Goal: Information Seeking & Learning: Learn about a topic

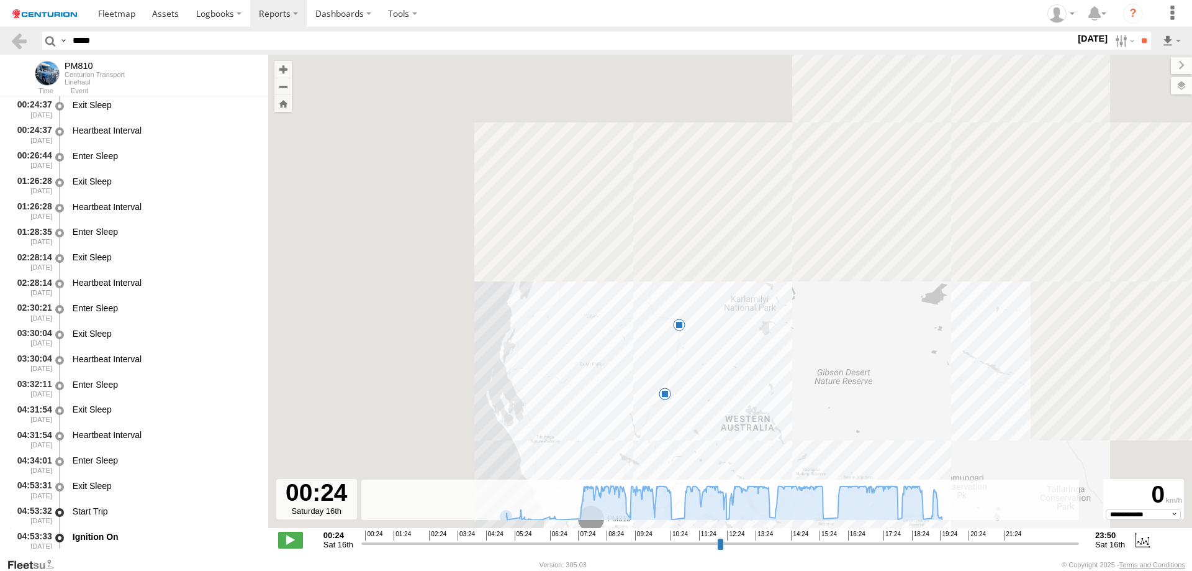
select select "**********"
click at [585, 339] on div "PM810 05:02 Sat 05:03 Sat 15:37 Sat 15:54 Sat 19:39 Sat" at bounding box center [730, 298] width 924 height 486
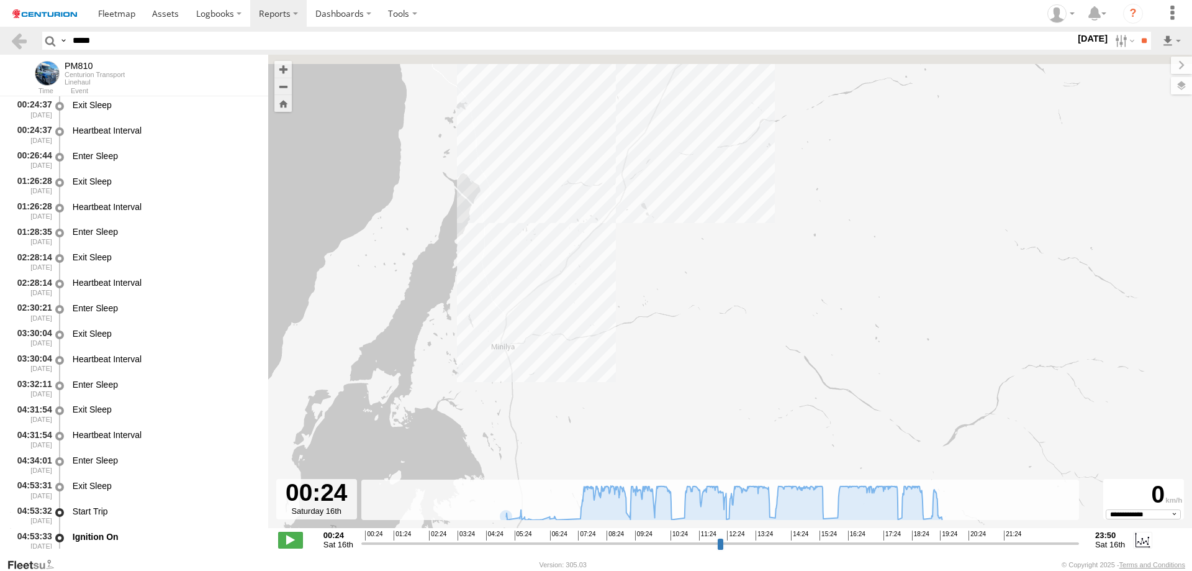
drag, startPoint x: 667, startPoint y: 173, endPoint x: 621, endPoint y: 263, distance: 101.1
click at [623, 263] on div "PM810 05:02 Sat 05:03 Sat 15:37 Sat 15:54 Sat 19:39 Sat" at bounding box center [730, 298] width 924 height 486
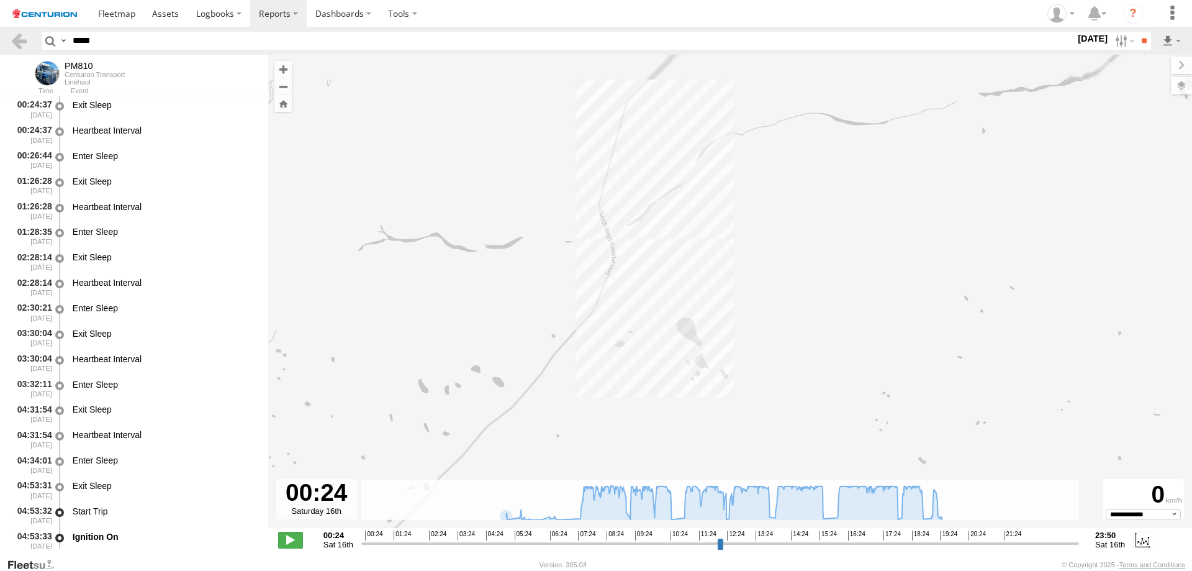
drag, startPoint x: 680, startPoint y: 110, endPoint x: 631, endPoint y: 263, distance: 161.0
click at [631, 263] on div "PM810 05:02 Sat 05:03 Sat 15:37 Sat 15:54 Sat 19:39 Sat" at bounding box center [730, 298] width 924 height 486
click at [609, 237] on div "PM810 05:02 Sat 05:03 Sat 15:37 Sat 15:54 Sat 19:39 Sat" at bounding box center [730, 298] width 924 height 486
click at [822, 192] on div "PM810 05:02 Sat 05:03 Sat 15:37 Sat 15:54 Sat 19:39 Sat Bridge_Lyndon_River 0" at bounding box center [730, 298] width 924 height 486
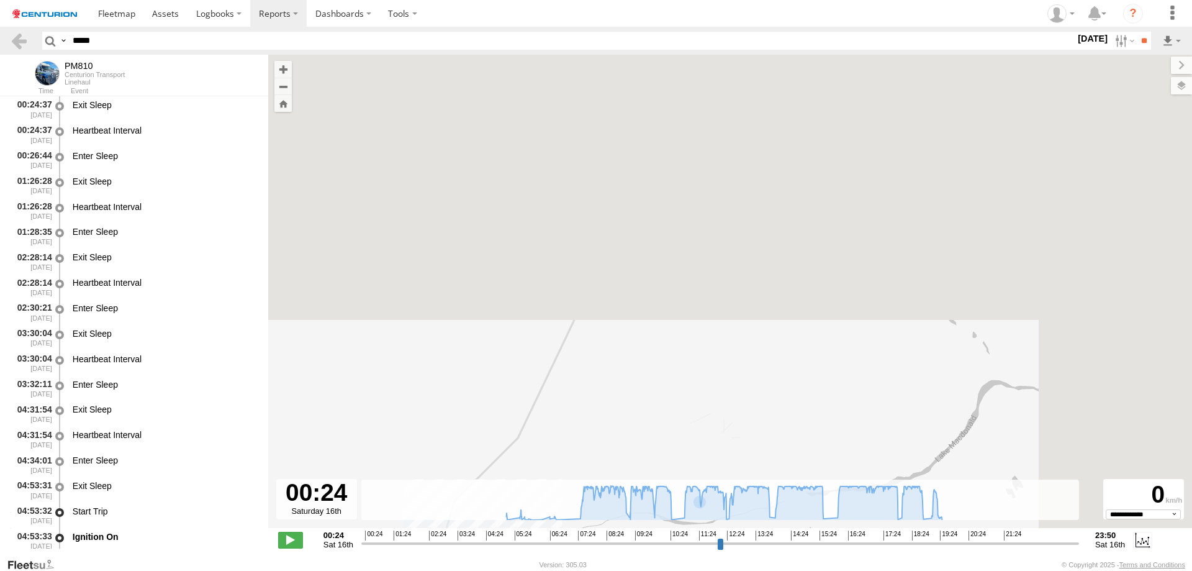
drag, startPoint x: 822, startPoint y: 192, endPoint x: 702, endPoint y: 471, distance: 303.8
click at [623, 570] on html "Dashboards ?" at bounding box center [596, 285] width 1192 height 571
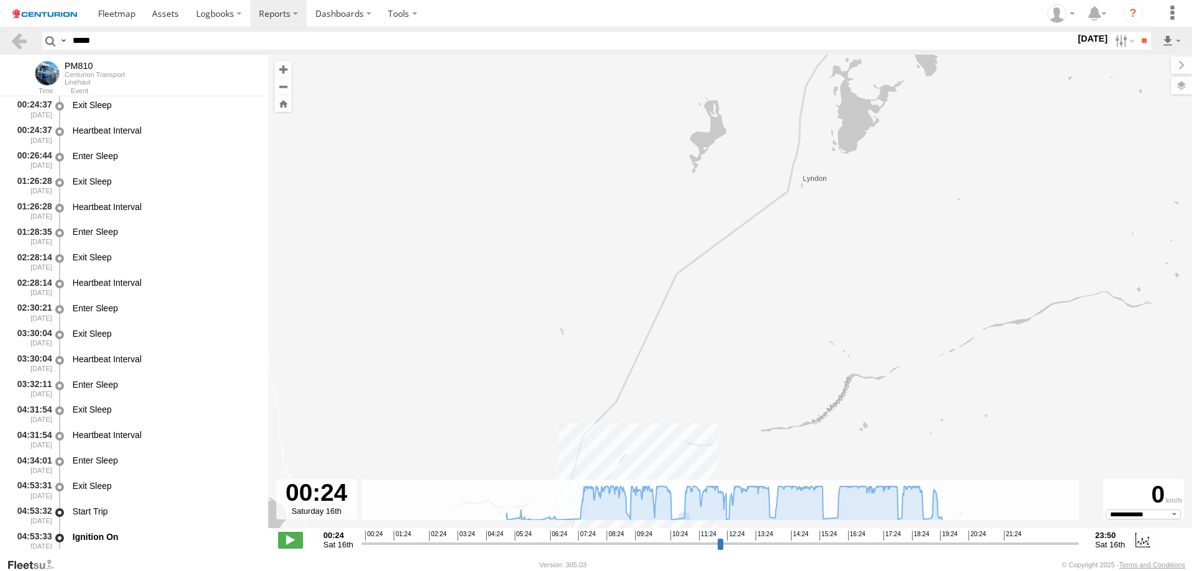
drag, startPoint x: 844, startPoint y: 156, endPoint x: 732, endPoint y: 311, distance: 191.3
click at [732, 311] on div "PM810 05:02 Sat 05:03 Sat 15:37 Sat 15:54 Sat 19:39 Sat" at bounding box center [730, 298] width 924 height 486
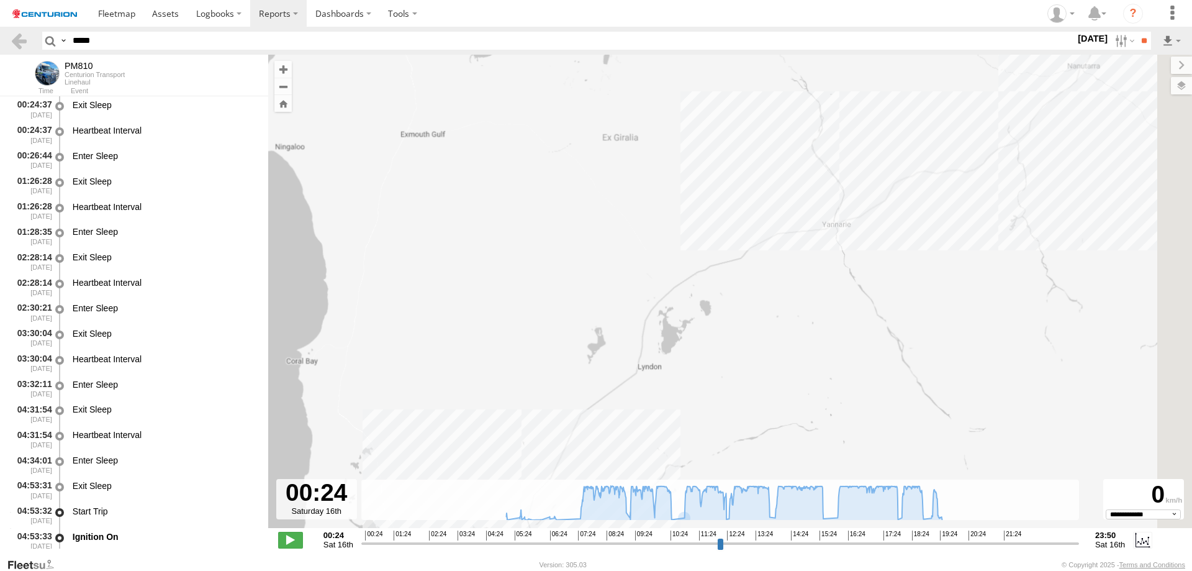
drag, startPoint x: 861, startPoint y: 215, endPoint x: 729, endPoint y: 295, distance: 154.6
click at [729, 295] on div "PM810 05:02 Sat 05:03 Sat 15:37 Sat 15:54 Sat 19:39 Sat" at bounding box center [730, 298] width 924 height 486
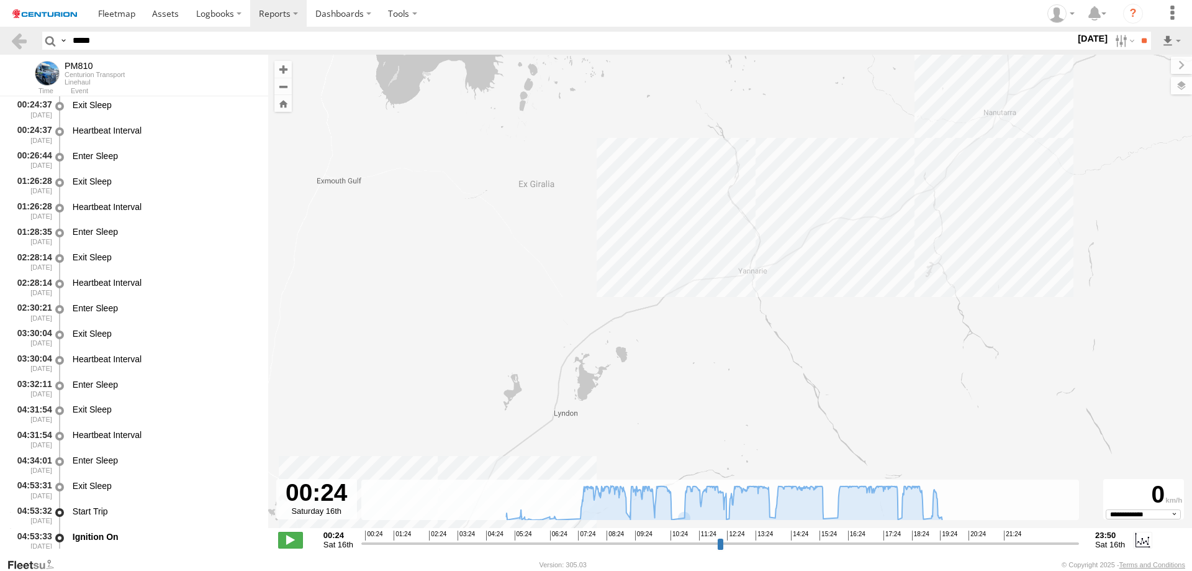
click at [1001, 114] on div "PM810 05:02 Sat 05:03 Sat 15:37 Sat 15:54 Sat 19:39 Sat" at bounding box center [730, 298] width 924 height 486
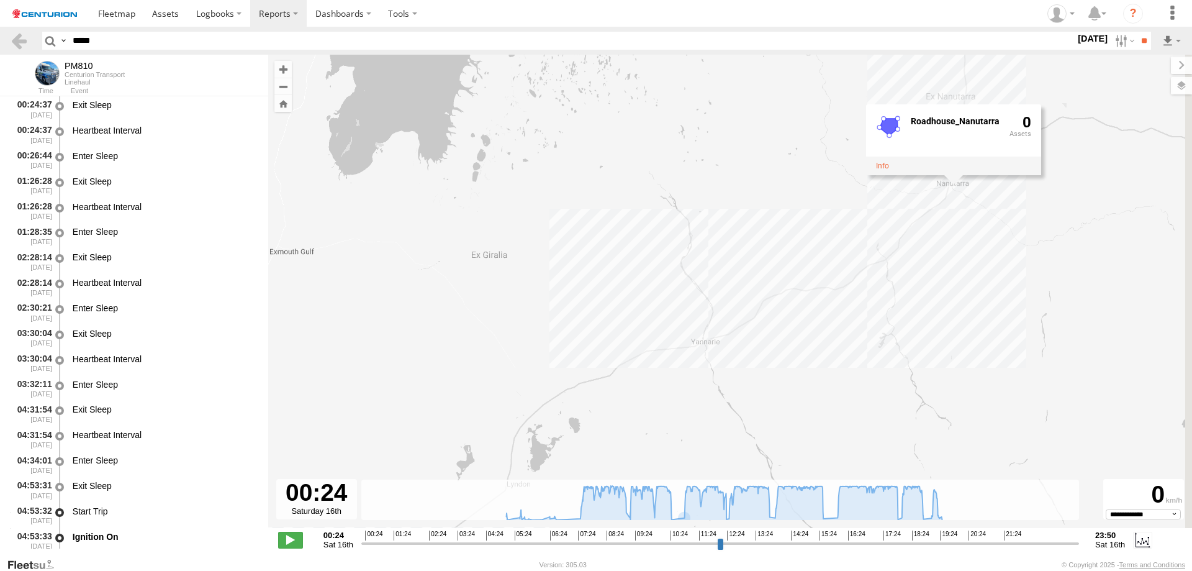
drag, startPoint x: 990, startPoint y: 149, endPoint x: 941, endPoint y: 222, distance: 87.8
click at [941, 222] on div "PM810 05:02 Sat 05:03 Sat 15:37 Sat 15:54 Sat 19:[GEOGRAPHIC_DATA] 0" at bounding box center [730, 298] width 924 height 486
click at [888, 258] on div "PM810 05:02 Sat 05:03 Sat 15:37 Sat 15:54 Sat 19:[GEOGRAPHIC_DATA] 0" at bounding box center [730, 298] width 924 height 486
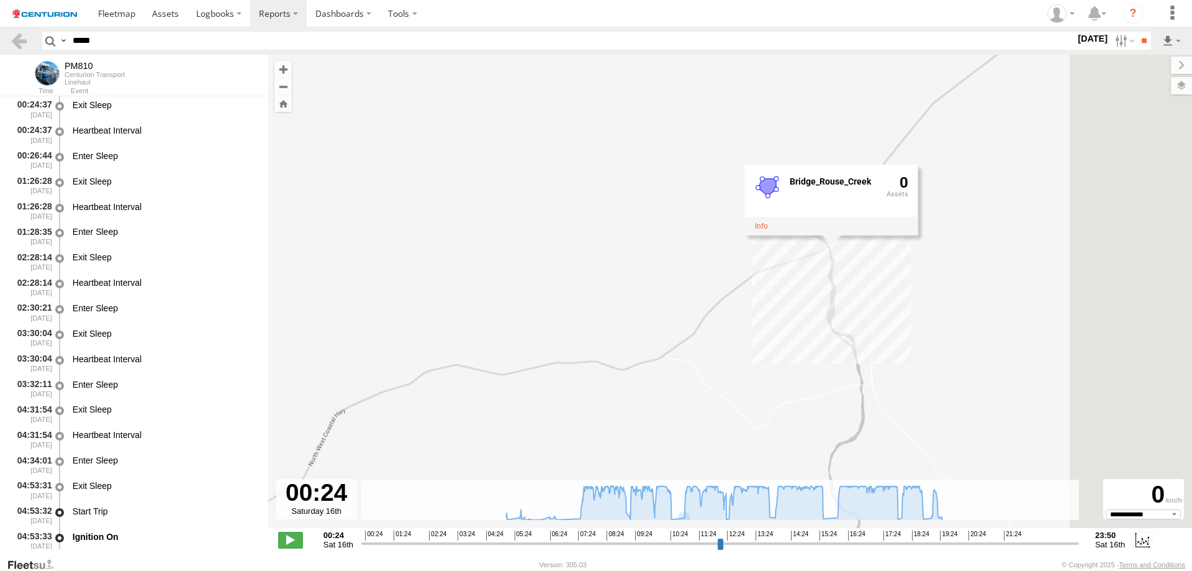
drag, startPoint x: 951, startPoint y: 203, endPoint x: 808, endPoint y: 284, distance: 164.6
click at [808, 284] on div "PM810 05:02 Sat 05:03 Sat 15:37 Sat 15:54 Sat 19:39 [GEOGRAPHIC_DATA] 0" at bounding box center [730, 298] width 924 height 486
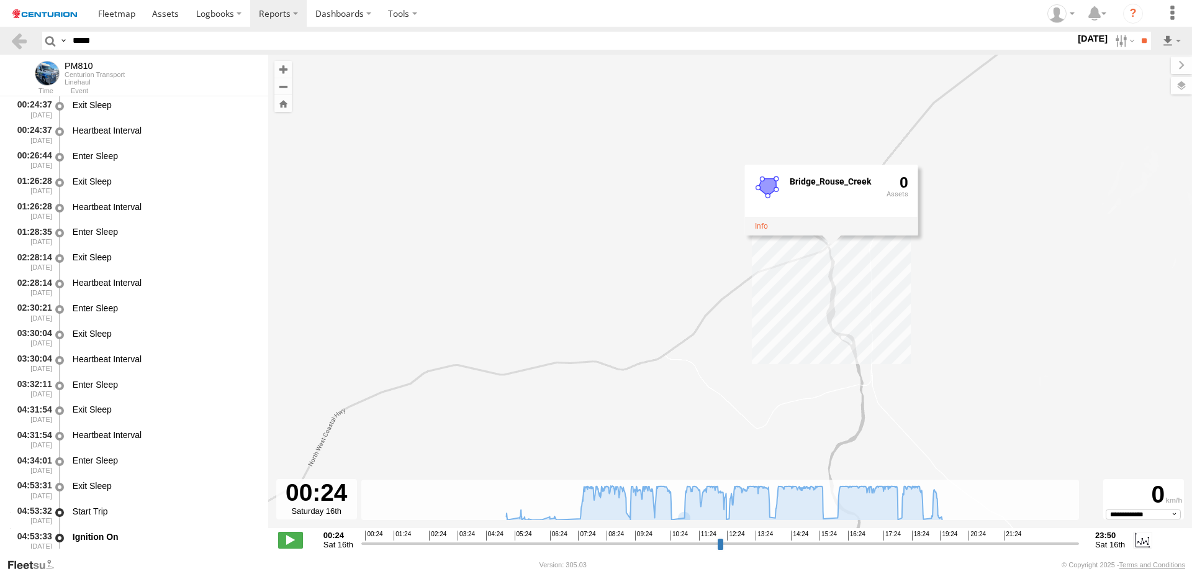
click at [695, 335] on div "PM810 05:02 Sat 05:03 Sat 15:37 Sat 15:54 Sat 19:39 [GEOGRAPHIC_DATA] 0" at bounding box center [730, 298] width 924 height 486
drag, startPoint x: 641, startPoint y: 407, endPoint x: 830, endPoint y: 200, distance: 280.5
click at [830, 200] on div "PM810 05:02 Sat 05:03 Sat 15:37 Sat 15:54 Sat 19:39 Sat" at bounding box center [730, 298] width 924 height 486
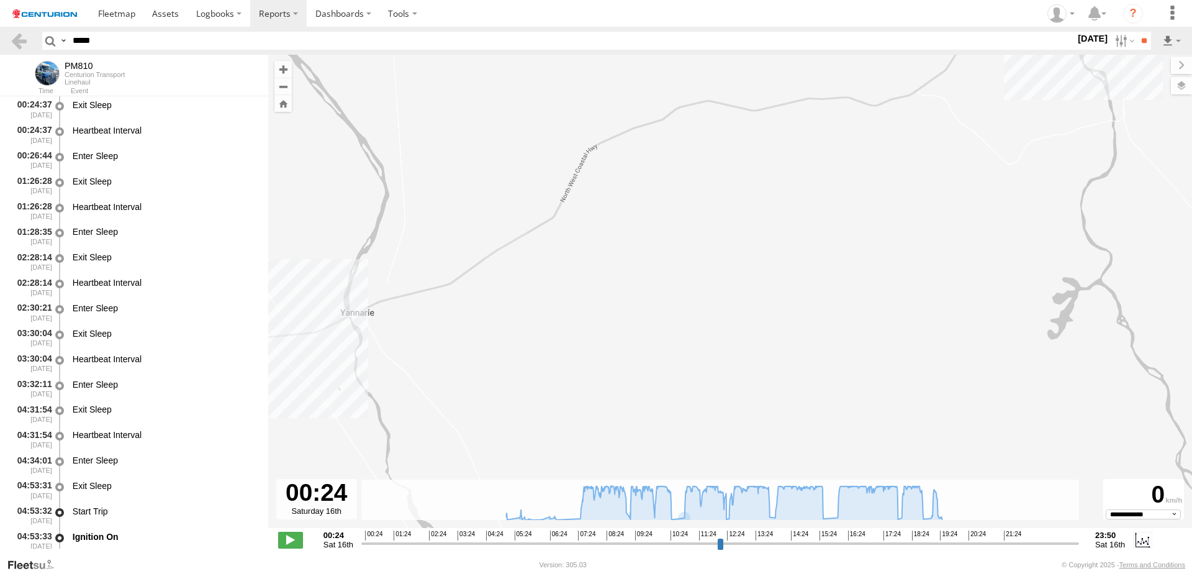
drag, startPoint x: 463, startPoint y: 335, endPoint x: 476, endPoint y: 335, distance: 12.4
click at [476, 335] on div "PM810 05:02 Sat 05:03 Sat 15:37 Sat 15:54 Sat 19:39 Sat" at bounding box center [730, 298] width 924 height 486
click at [348, 316] on div "PM810 05:02 Sat 05:03 Sat 15:37 Sat 15:54 Sat 19:39 Sat" at bounding box center [730, 298] width 924 height 486
click at [422, 339] on div "PM810 05:02 Sat 05:03 Sat 15:37 Sat 15:54 Sat 19:39 Sat Bridge_Yannarie_River 0" at bounding box center [730, 298] width 924 height 486
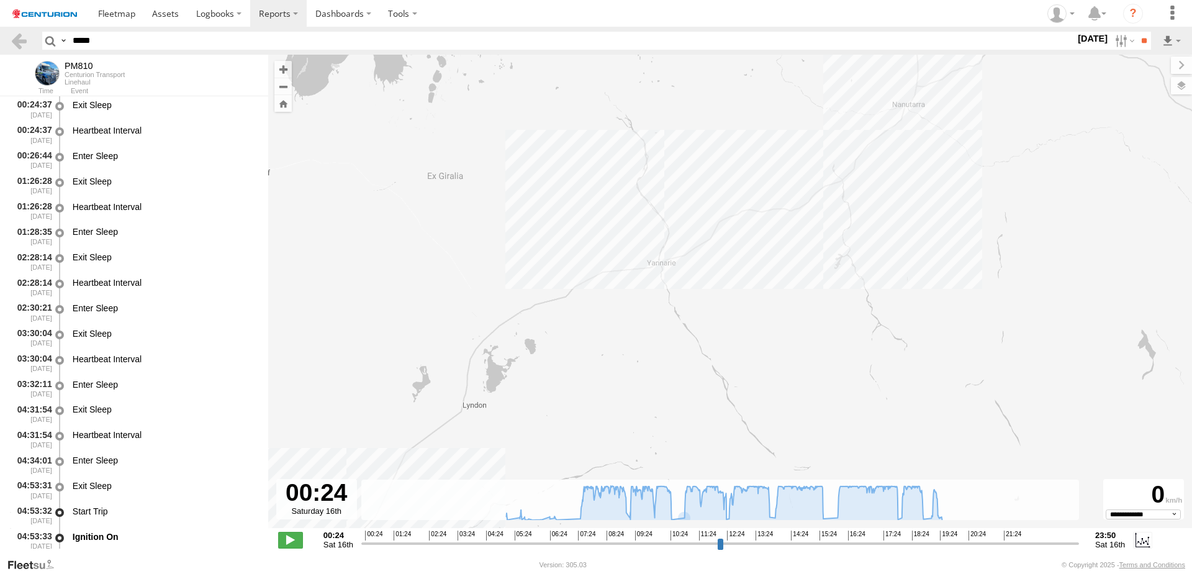
drag, startPoint x: 907, startPoint y: 194, endPoint x: 807, endPoint y: 284, distance: 134.5
click at [807, 284] on div "PM810 05:02 Sat 05:03 Sat 15:37 Sat 15:54 Sat 19:39 Sat" at bounding box center [730, 298] width 924 height 486
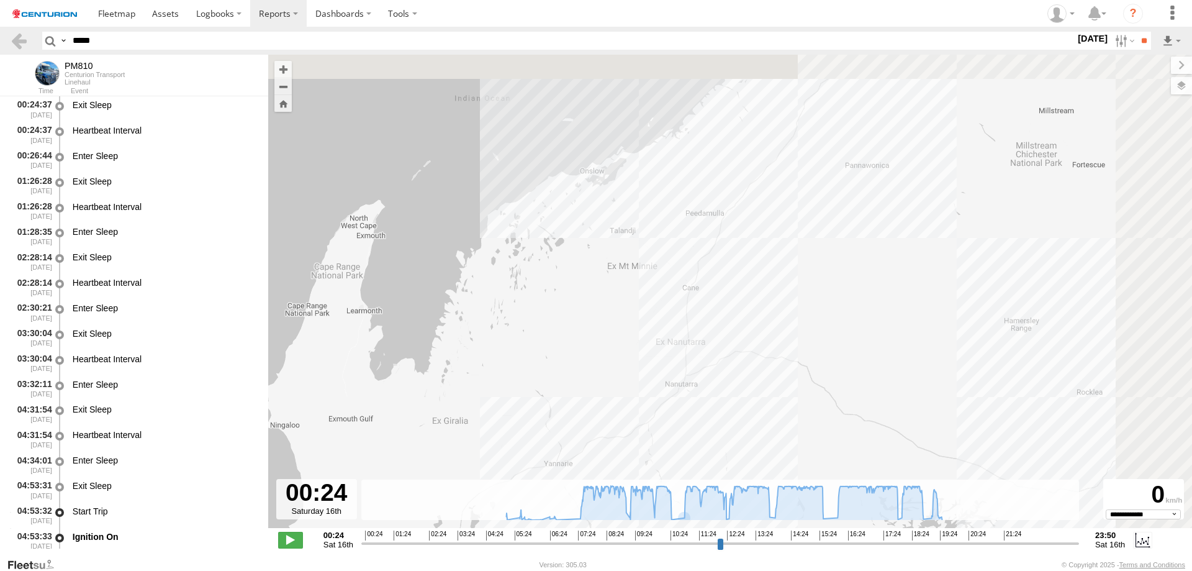
click at [764, 331] on div "PM810 05:02 Sat 05:03 Sat 15:37 Sat 15:54 Sat 19:39 Sat" at bounding box center [730, 298] width 924 height 486
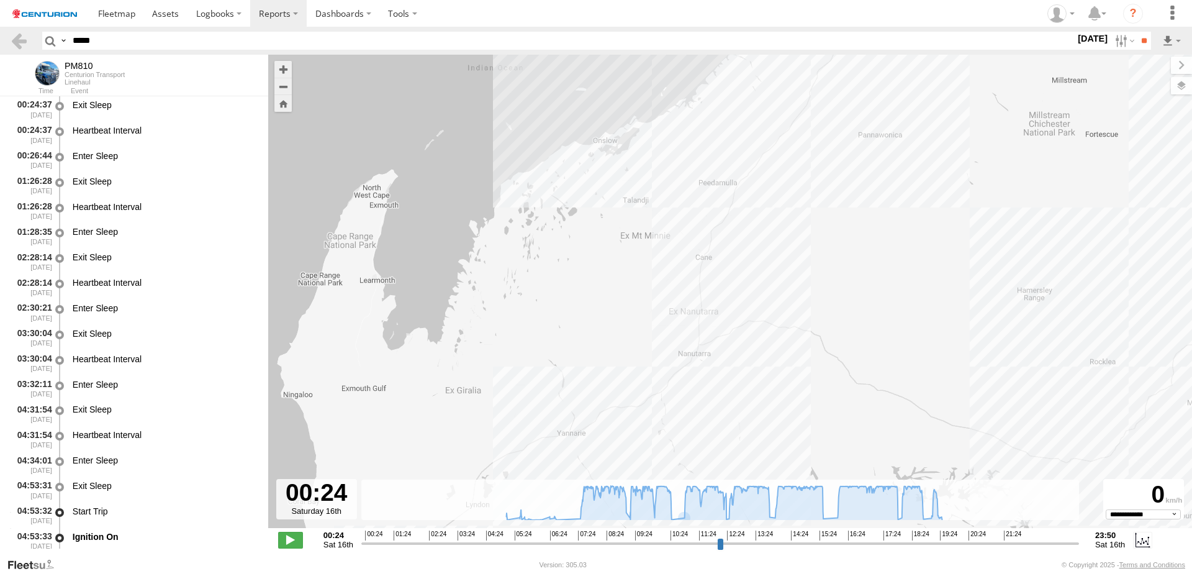
drag, startPoint x: 751, startPoint y: 303, endPoint x: 855, endPoint y: 124, distance: 207.3
click at [859, 116] on div "PM810 05:02 Sat 05:03 Sat 15:37 Sat 15:54 Sat 19:39 Sat" at bounding box center [730, 298] width 924 height 486
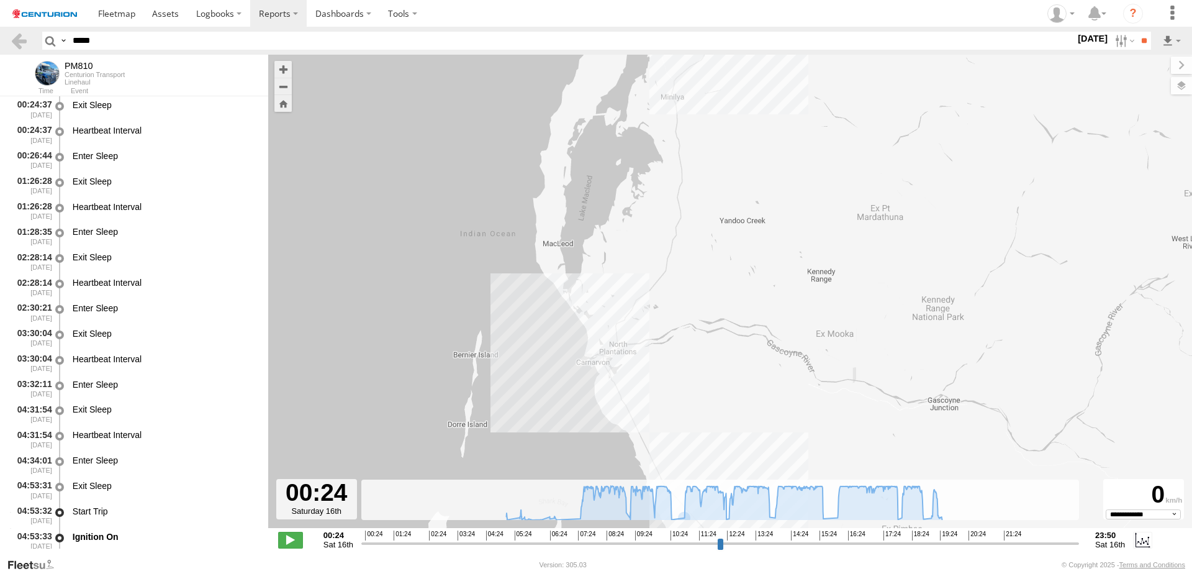
drag, startPoint x: 691, startPoint y: 321, endPoint x: 653, endPoint y: 366, distance: 59.0
click at [653, 366] on div "PM810 05:02 Sat 05:03 Sat 15:37 Sat 15:54 Sat 19:39 Sat" at bounding box center [730, 298] width 924 height 486
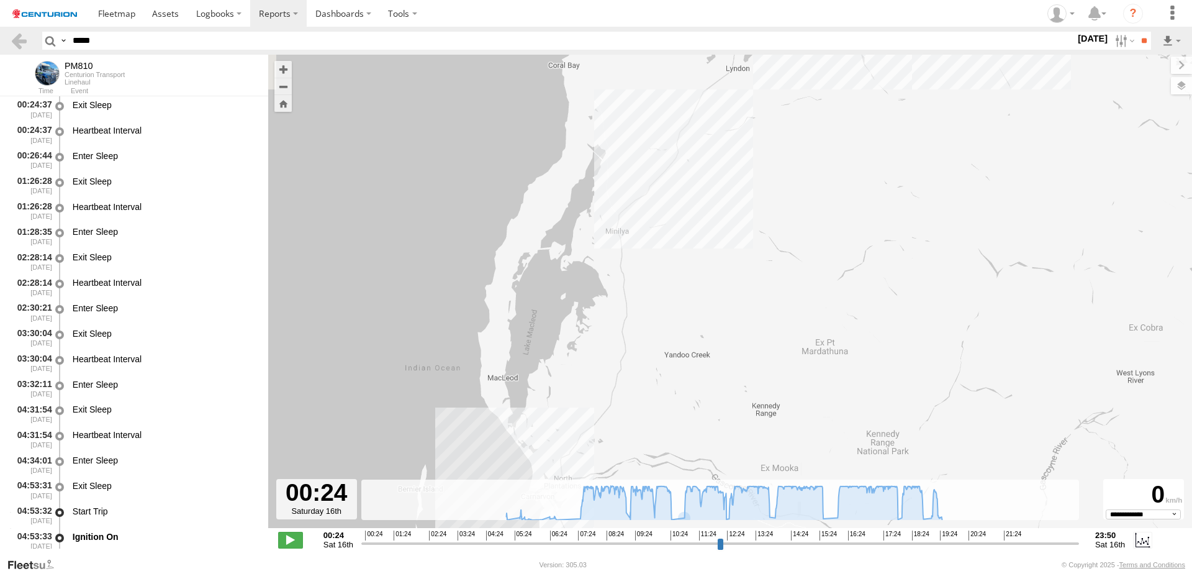
drag, startPoint x: 715, startPoint y: 251, endPoint x: 699, endPoint y: 311, distance: 61.9
click at [699, 311] on div "PM810 05:02 Sat 05:03 Sat 15:37 Sat 15:54 Sat 19:39 Sat" at bounding box center [730, 298] width 924 height 486
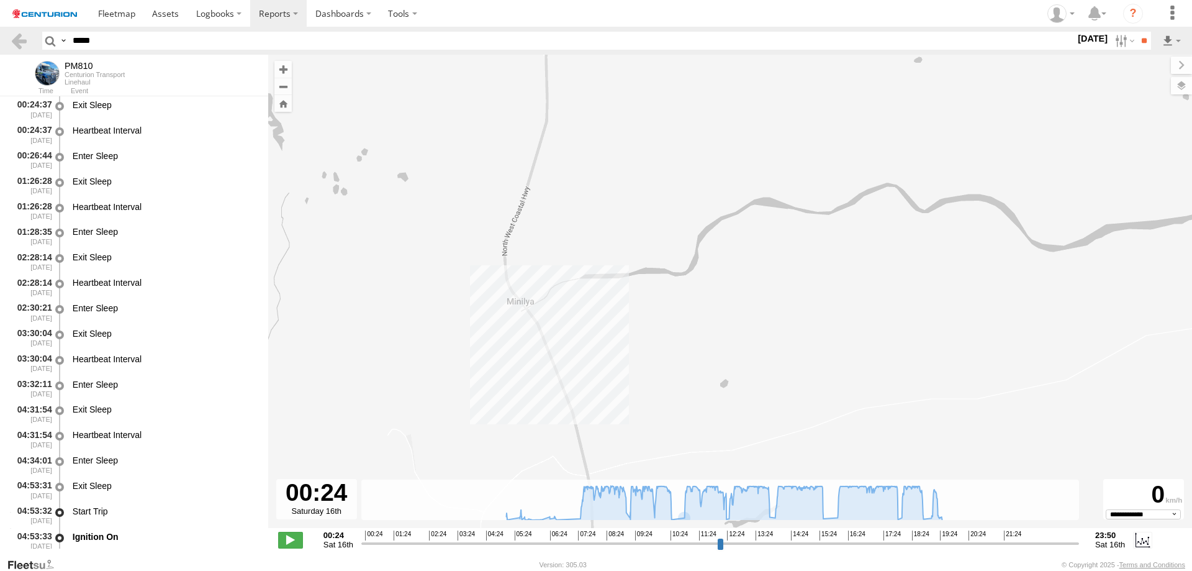
click at [525, 308] on div "PM810 05:02 Sat 05:03 Sat 15:37 Sat 15:54 Sat 19:39 Sat" at bounding box center [730, 298] width 924 height 486
click at [638, 314] on div "PM810 05:02 Sat 05:03 Sat 15:37 Sat 15:54 Sat 19:39 Sat Bridge_Minilya_River 0" at bounding box center [730, 298] width 924 height 486
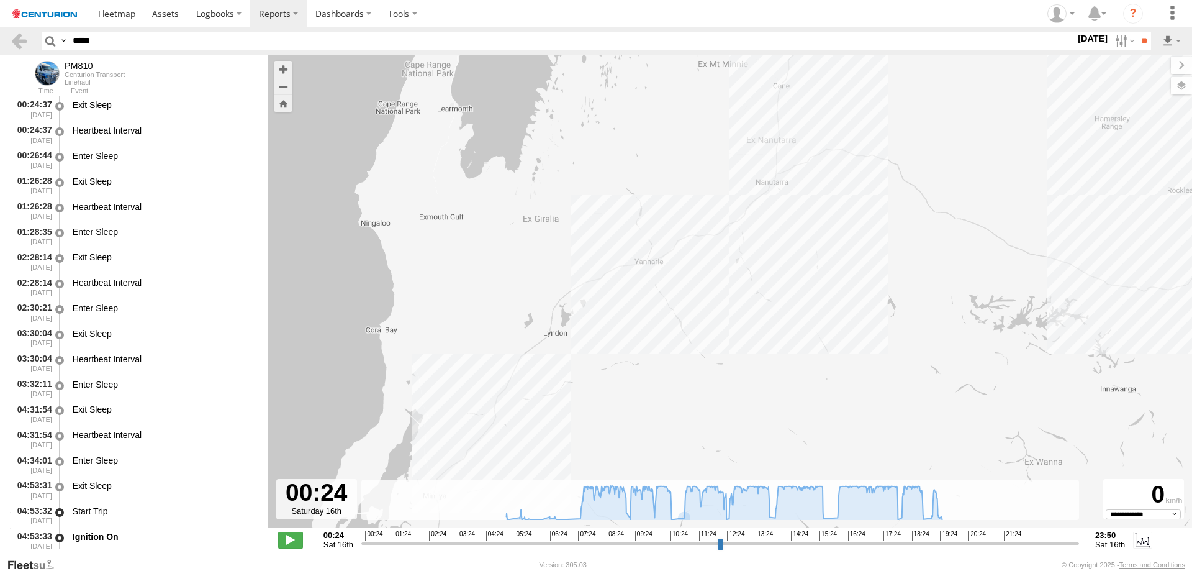
drag, startPoint x: 768, startPoint y: 105, endPoint x: 569, endPoint y: 374, distance: 334.4
click at [569, 374] on div "PM810 05:02 Sat 05:03 Sat 15:37 Sat 15:54 Sat 19:39 Sat" at bounding box center [730, 298] width 924 height 486
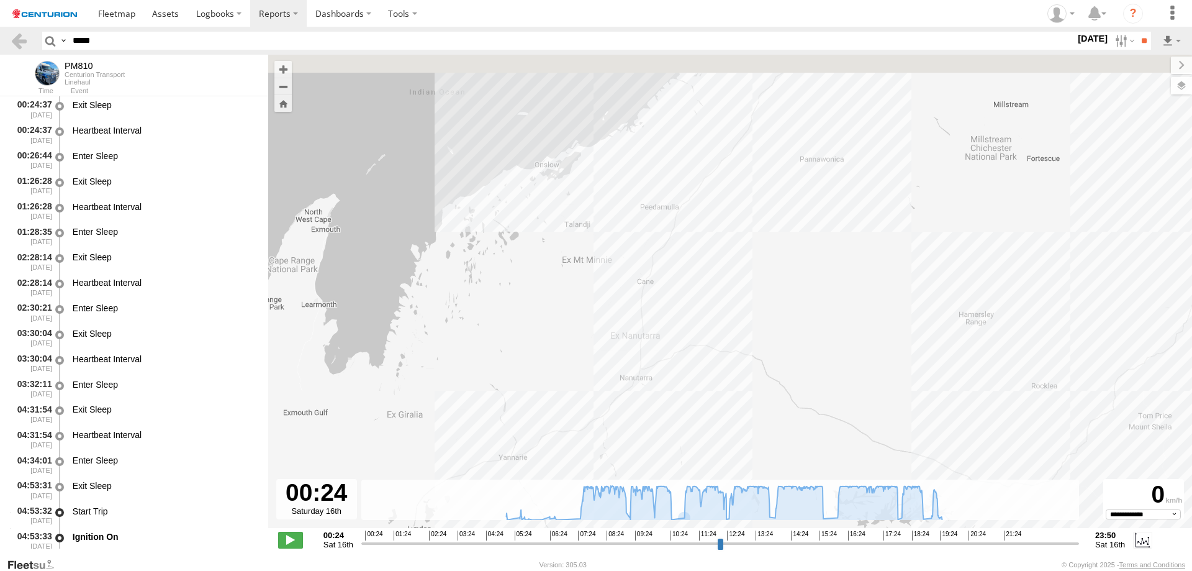
drag, startPoint x: 708, startPoint y: 238, endPoint x: 555, endPoint y: 453, distance: 263.6
click at [543, 492] on div "To navigate the map with touch gestures double-tap and hold your finger on the …" at bounding box center [730, 306] width 924 height 502
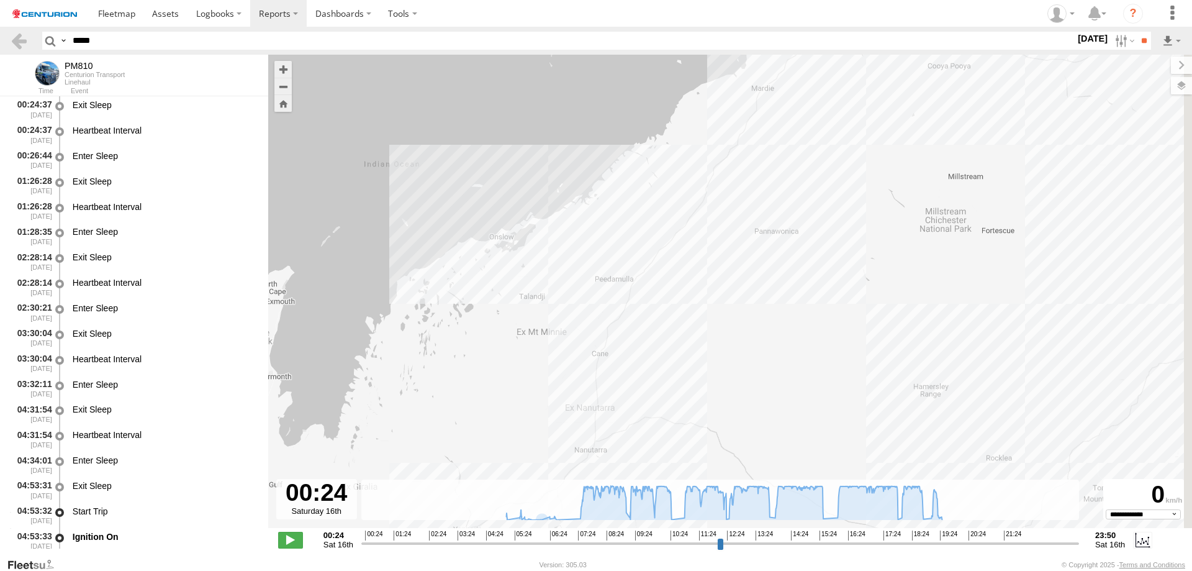
drag, startPoint x: 709, startPoint y: 236, endPoint x: 663, endPoint y: 291, distance: 71.4
click at [663, 291] on div "PM810 05:02 Sat 05:03 Sat 15:37 Sat 15:54 Sat 19:39 Sat" at bounding box center [730, 298] width 924 height 486
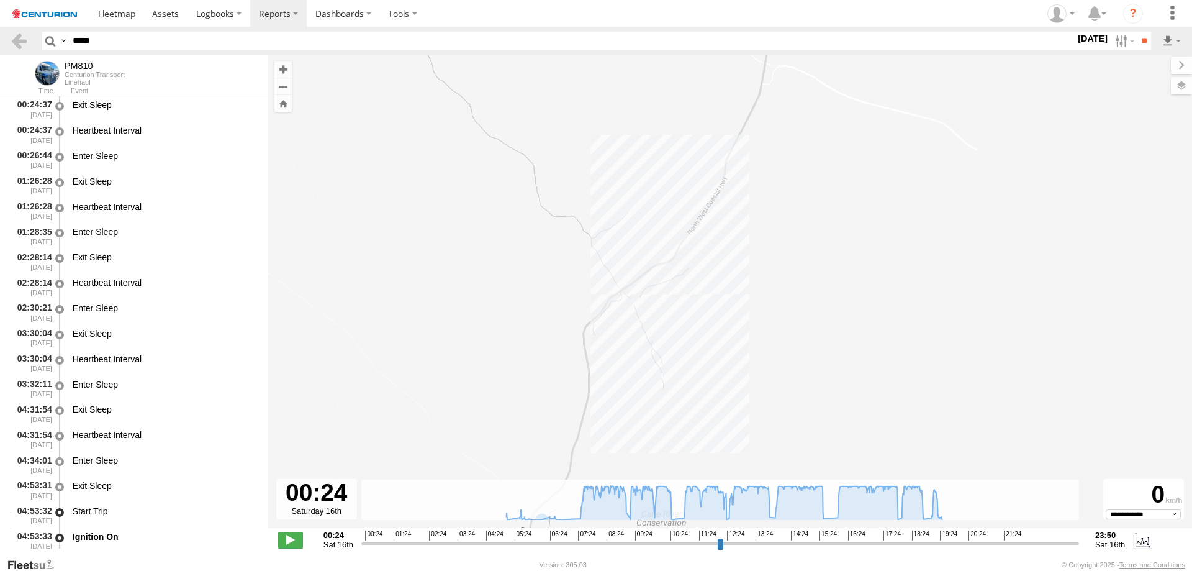
click at [620, 288] on div "PM810 05:02 Sat 05:03 Sat 15:37 Sat 15:54 Sat 19:39 Sat" at bounding box center [730, 298] width 924 height 486
click at [646, 303] on div "PM810 05:02 Sat 05:03 Sat 15:37 Sat 15:54 Sat 19:39 Sat Bridge_Cane_River 0" at bounding box center [730, 298] width 924 height 486
drag, startPoint x: 622, startPoint y: 366, endPoint x: 586, endPoint y: 382, distance: 39.5
click at [586, 382] on div "PM810 05:02 Sat 05:03 Sat 15:37 Sat 15:54 Sat 19:39 Sat" at bounding box center [730, 298] width 924 height 486
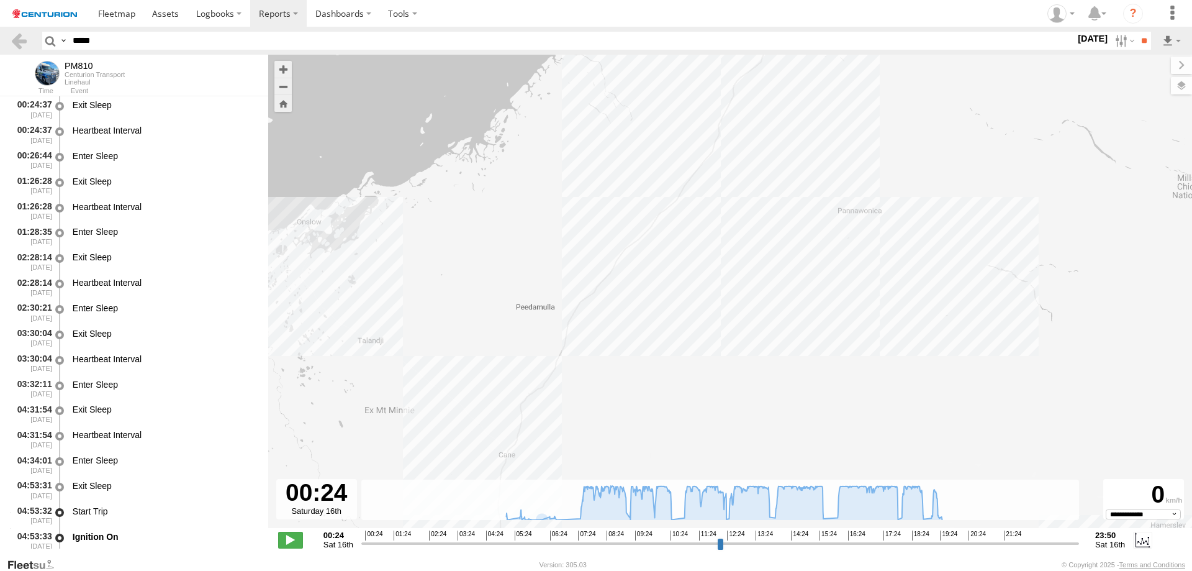
drag, startPoint x: 656, startPoint y: 265, endPoint x: 585, endPoint y: 396, distance: 148.7
click at [585, 396] on div "PM810 05:02 Sat 05:03 Sat 15:37 Sat 15:54 Sat 19:39 Sat" at bounding box center [730, 298] width 924 height 486
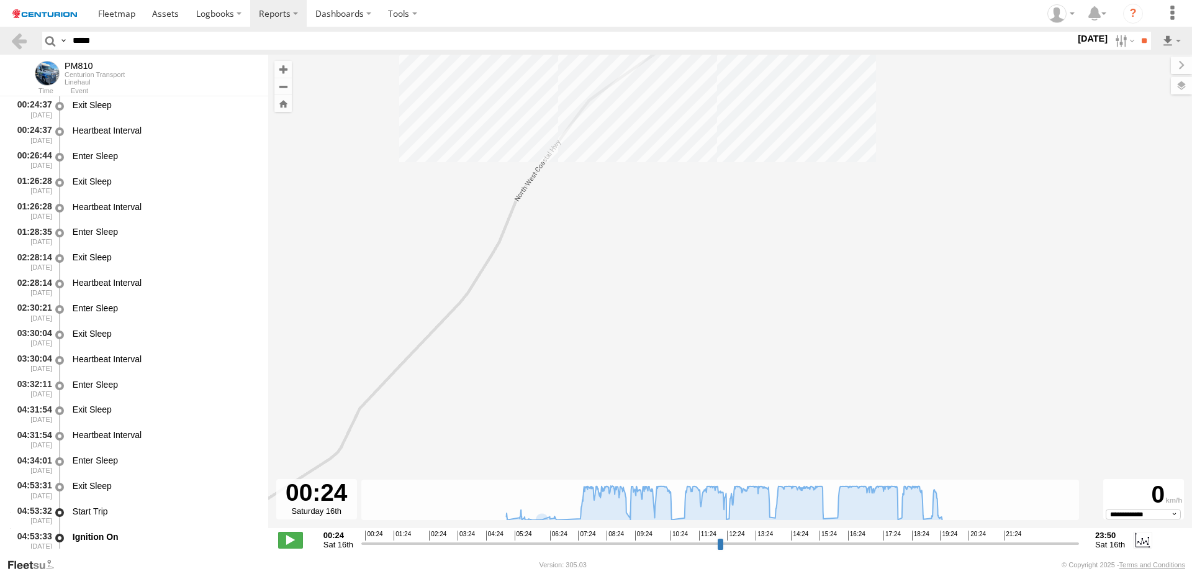
click at [574, 124] on div "PM810 05:02 Sat 05:03 Sat 15:37 Sat 15:54 Sat 19:39 Sat" at bounding box center [730, 298] width 924 height 486
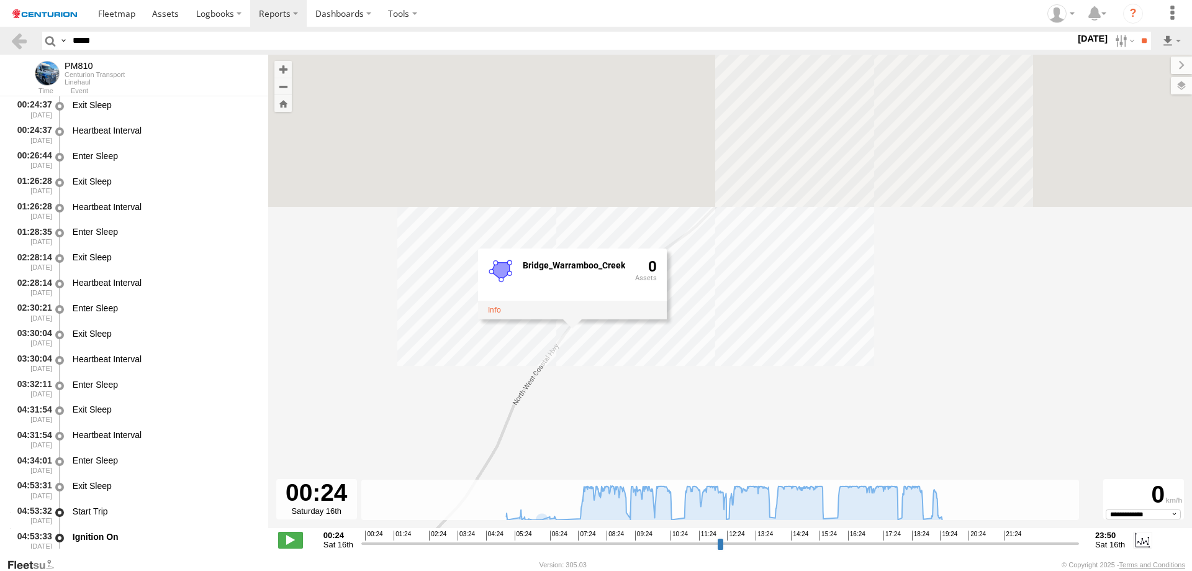
drag, startPoint x: 580, startPoint y: 387, endPoint x: 579, endPoint y: 412, distance: 25.5
click at [579, 412] on div "PM810 05:02 Sat 05:03 Sat 15:37 Sat 15:54 Sat 19:39 Sat Bridge_Warramboo_Creek 0" at bounding box center [730, 298] width 924 height 486
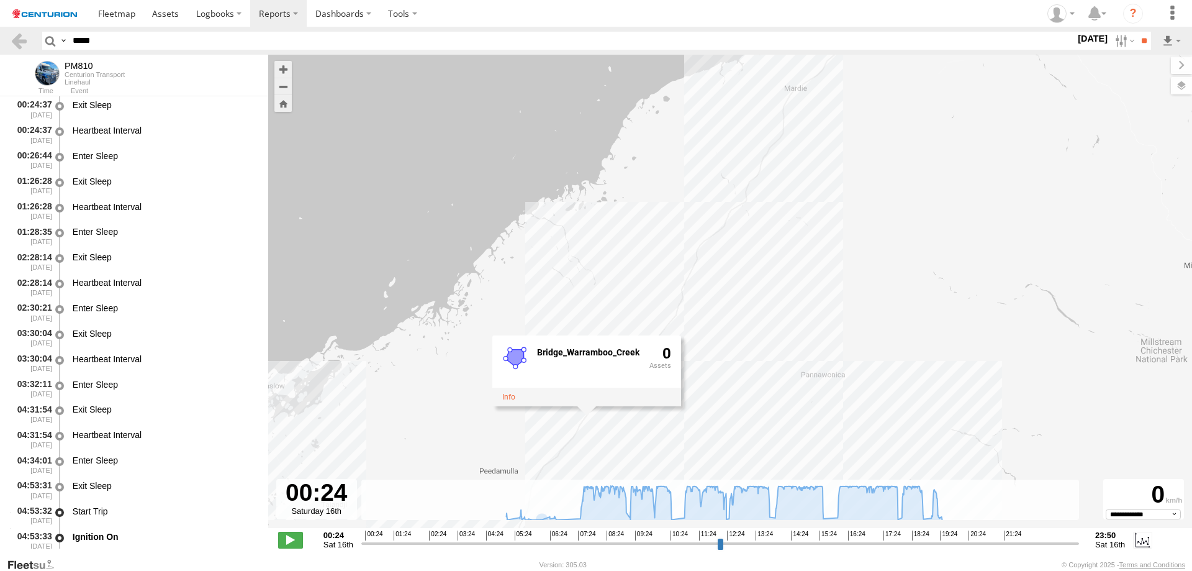
click at [692, 289] on div "PM810 05:02 Sat 05:03 Sat 15:37 Sat 15:54 Sat 19:39 Sat Bridge_Warramboo_Creek 0" at bounding box center [730, 298] width 924 height 486
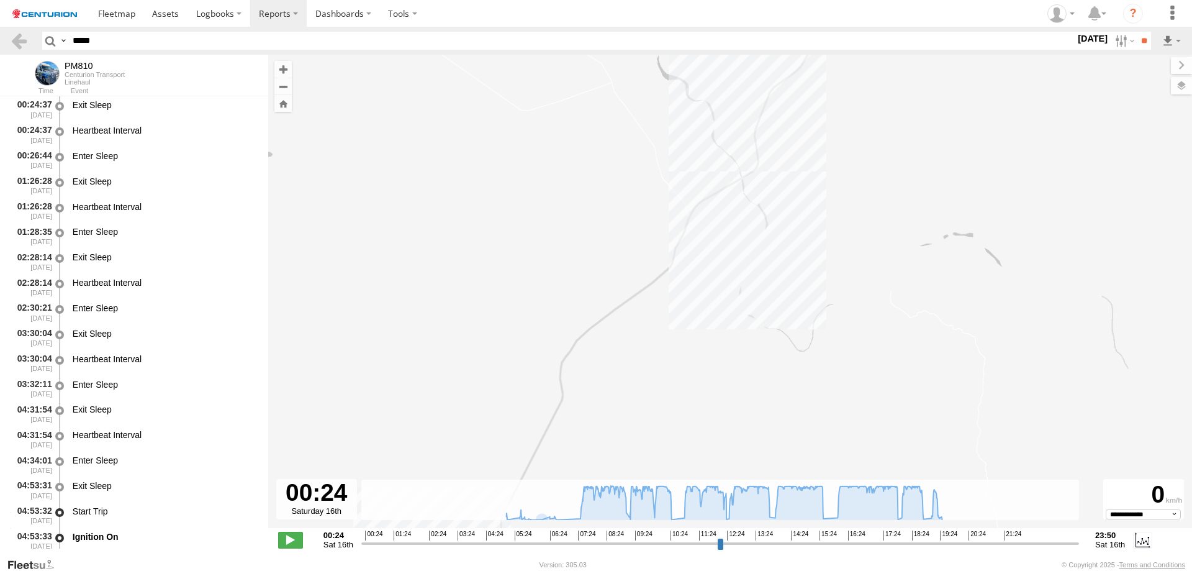
drag, startPoint x: 750, startPoint y: 226, endPoint x: 746, endPoint y: 235, distance: 9.5
click at [746, 235] on div "PM810 05:02 Sat 05:03 Sat 15:37 Sat 15:54 Sat 19:39 Sat" at bounding box center [730, 298] width 924 height 486
click at [745, 178] on div "PM810 05:02 Sat 05:03 Sat 15:37 Sat 15:54 Sat 19:39 Sat" at bounding box center [730, 298] width 924 height 486
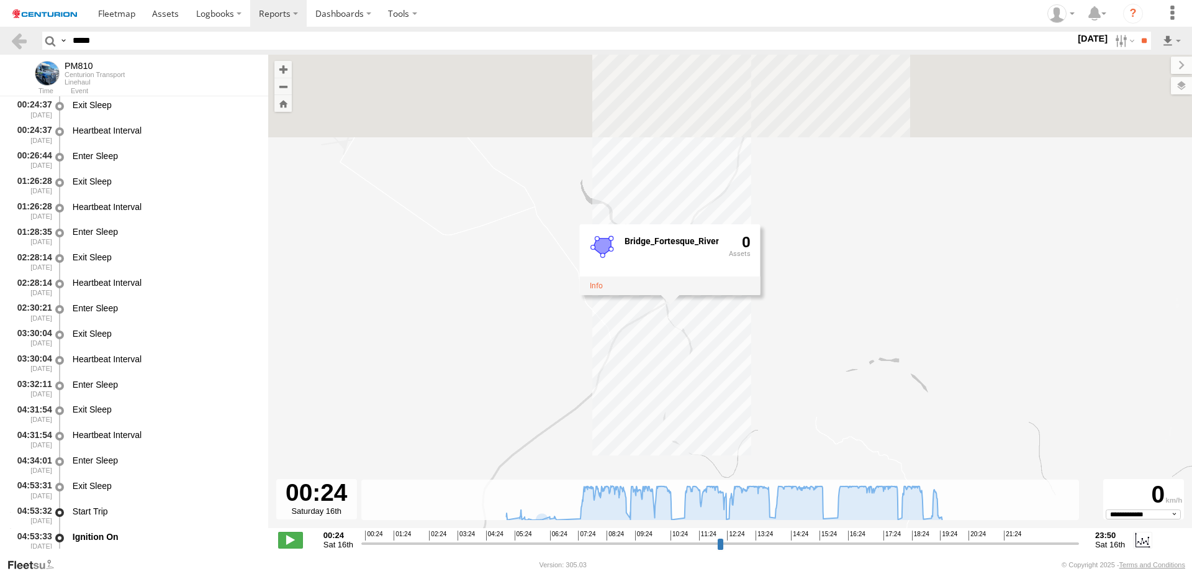
drag, startPoint x: 765, startPoint y: 207, endPoint x: 690, endPoint y: 337, distance: 150.0
click at [690, 337] on div "PM810 05:02 Sat 05:03 Sat 15:37 Sat 15:54 Sat 19:39 Sat Bridge_Fortesque_River 0" at bounding box center [730, 298] width 924 height 486
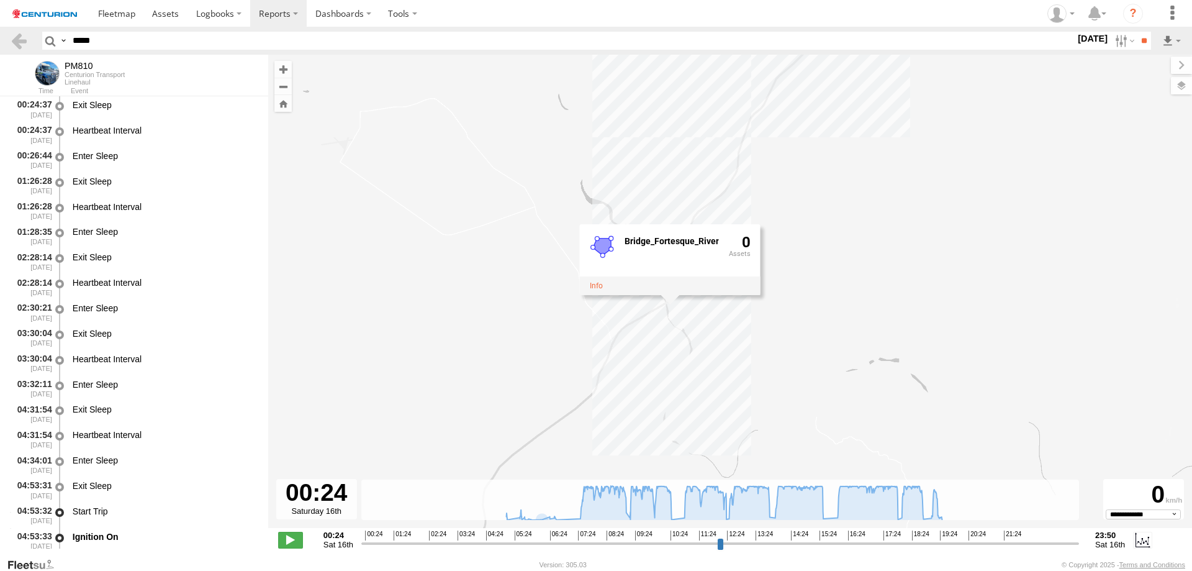
click at [768, 322] on div "PM810 05:02 Sat 05:03 Sat 15:37 Sat 15:54 Sat 19:39 Sat Bridge_Fortesque_River 0" at bounding box center [730, 298] width 924 height 486
click at [707, 367] on div "PM810 05:02 Sat 05:03 Sat 15:37 Sat 15:54 Sat 19:39 Sat" at bounding box center [730, 298] width 924 height 486
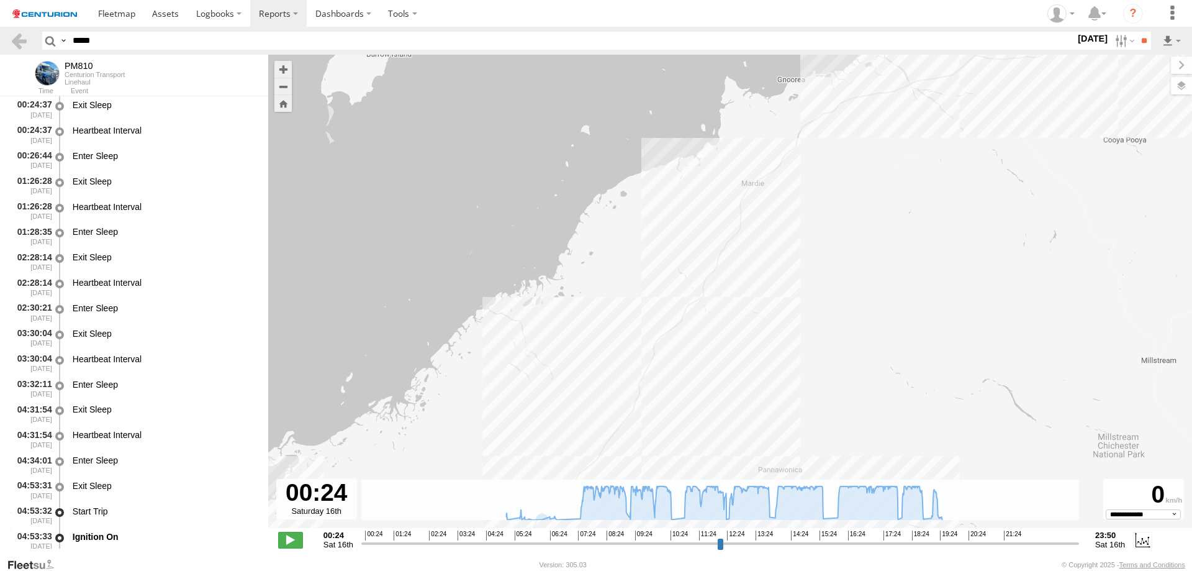
drag, startPoint x: 703, startPoint y: 389, endPoint x: 714, endPoint y: 325, distance: 65.4
click at [714, 325] on div "PM810 05:02 Sat 05:03 Sat 15:37 Sat 15:54 Sat 19:39 Sat" at bounding box center [730, 298] width 924 height 486
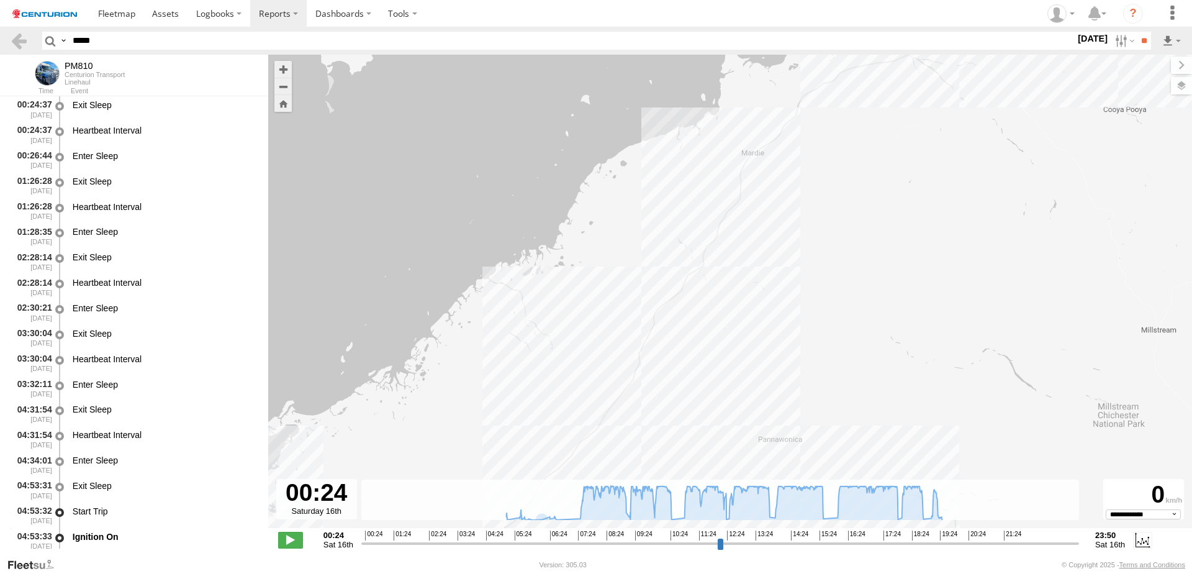
drag, startPoint x: 710, startPoint y: 347, endPoint x: 712, endPoint y: 307, distance: 39.8
click at [712, 307] on div "PM810 05:02 Sat 05:03 Sat 15:37 Sat 15:54 Sat 19:39 Sat" at bounding box center [730, 298] width 924 height 486
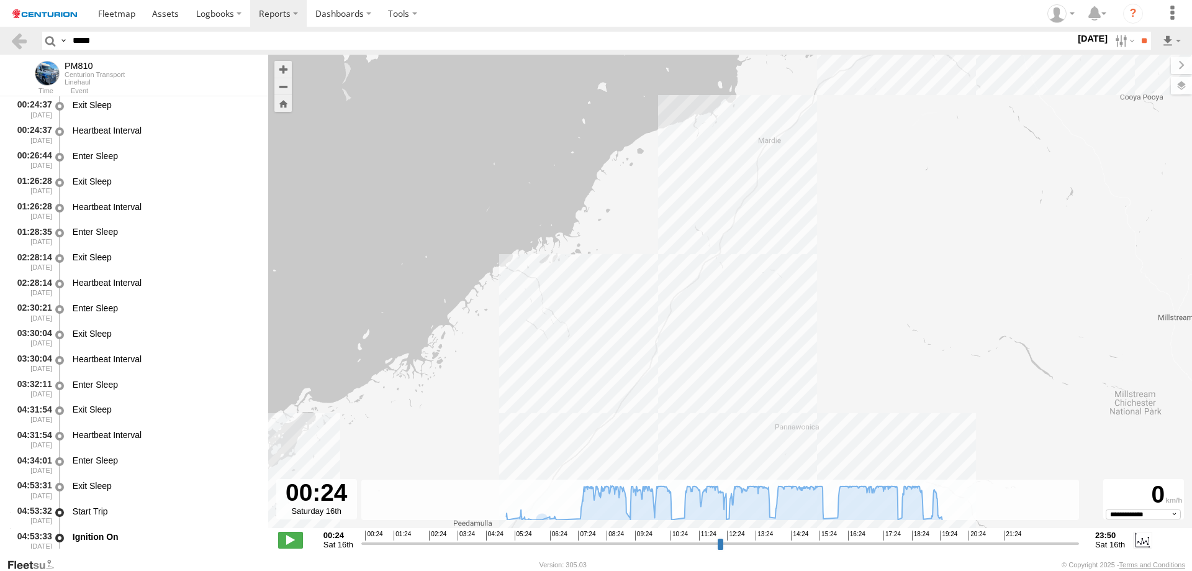
drag, startPoint x: 705, startPoint y: 352, endPoint x: 723, endPoint y: 338, distance: 22.6
click at [723, 338] on div "PM810 05:02 Sat 05:03 Sat 15:37 Sat 15:54 Sat 19:39 Sat" at bounding box center [730, 298] width 924 height 486
